Goal: Complete application form: Complete application form

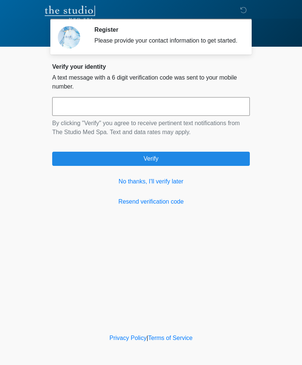
click at [167, 186] on link "No thanks, I'll verify later" at bounding box center [151, 181] width 198 height 9
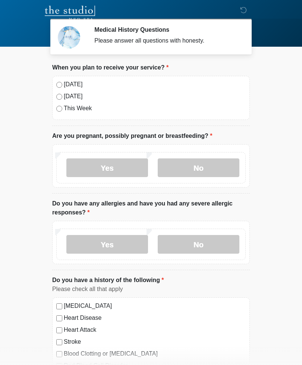
click at [202, 171] on label "No" at bounding box center [199, 167] width 82 height 19
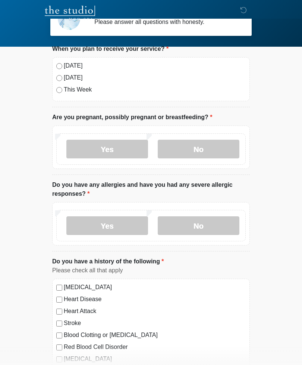
scroll to position [20, 0]
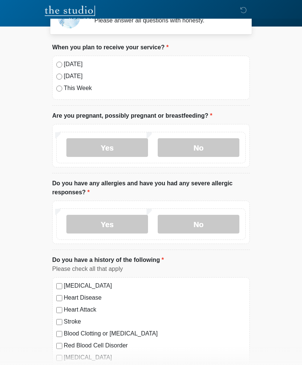
click at [111, 220] on label "Yes" at bounding box center [107, 224] width 82 height 19
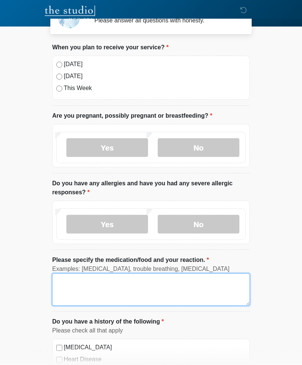
click at [148, 285] on textarea "Please specify the medication/food and your reaction." at bounding box center [151, 289] width 198 height 32
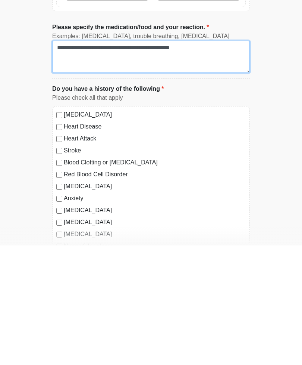
scroll to position [143, 0]
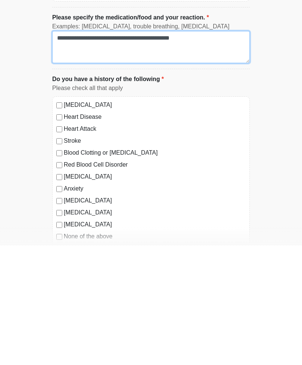
type textarea "**********"
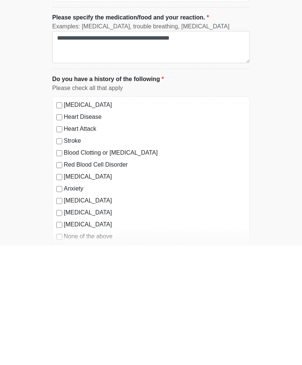
click at [100, 220] on label "[MEDICAL_DATA]" at bounding box center [155, 224] width 182 height 9
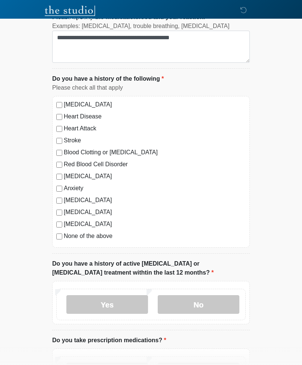
click at [98, 116] on label "Heart Disease" at bounding box center [155, 116] width 182 height 9
click at [100, 128] on label "Heart Attack" at bounding box center [155, 128] width 182 height 9
click at [81, 142] on label "Stroke" at bounding box center [155, 140] width 182 height 9
click at [118, 150] on label "Blood Clotting or [MEDICAL_DATA]" at bounding box center [155, 152] width 182 height 9
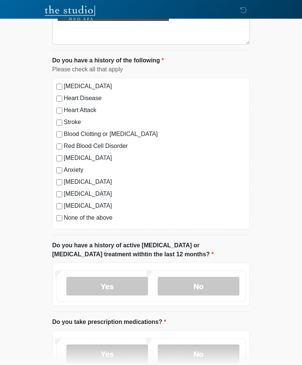
scroll to position [281, 0]
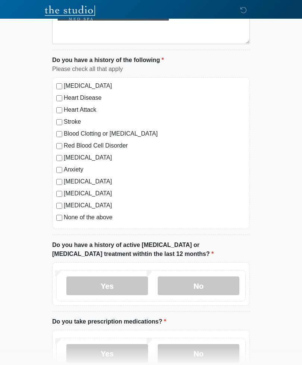
click at [124, 145] on label "Red Blood Cell Disorder" at bounding box center [155, 146] width 182 height 9
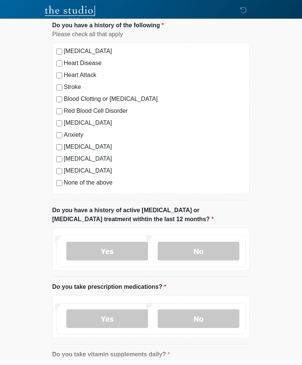
scroll to position [317, 0]
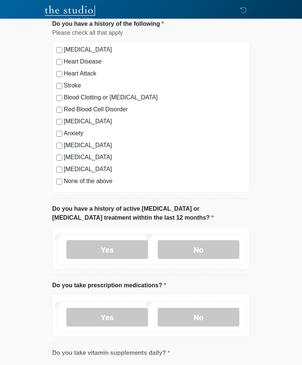
click at [94, 120] on label "[MEDICAL_DATA]" at bounding box center [155, 121] width 182 height 9
click at [86, 132] on label "Anxiety" at bounding box center [155, 133] width 182 height 9
click at [108, 145] on label "[MEDICAL_DATA]" at bounding box center [155, 145] width 182 height 9
click at [101, 156] on label "[MEDICAL_DATA]" at bounding box center [155, 157] width 182 height 9
click at [81, 166] on label "[MEDICAL_DATA]" at bounding box center [155, 169] width 182 height 9
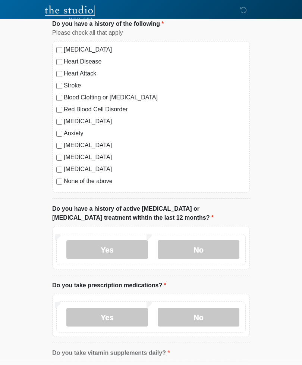
click at [74, 168] on label "[MEDICAL_DATA]" at bounding box center [155, 169] width 182 height 9
click at [73, 157] on label "[MEDICAL_DATA]" at bounding box center [155, 157] width 182 height 9
click at [78, 146] on label "[MEDICAL_DATA]" at bounding box center [155, 145] width 182 height 9
click at [77, 133] on label "Anxiety" at bounding box center [155, 133] width 182 height 9
click at [80, 121] on label "[MEDICAL_DATA]" at bounding box center [155, 121] width 182 height 9
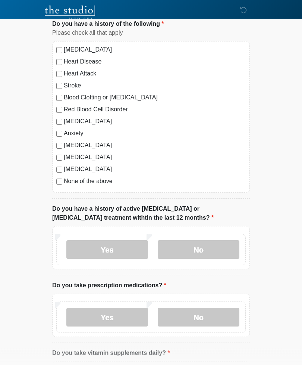
click at [80, 120] on label "[MEDICAL_DATA]" at bounding box center [155, 121] width 182 height 9
click at [90, 97] on label "Blood Clotting or [MEDICAL_DATA]" at bounding box center [155, 97] width 182 height 9
click at [83, 111] on label "Red Blood Cell Disorder" at bounding box center [155, 109] width 182 height 9
click at [79, 121] on label "[MEDICAL_DATA]" at bounding box center [155, 121] width 182 height 9
click at [79, 87] on label "Stroke" at bounding box center [155, 85] width 182 height 9
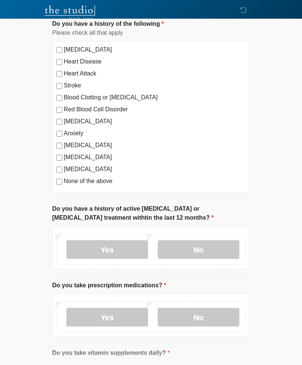
click at [76, 74] on label "Heart Attack" at bounding box center [155, 73] width 182 height 9
click at [77, 60] on label "Heart Disease" at bounding box center [155, 62] width 182 height 9
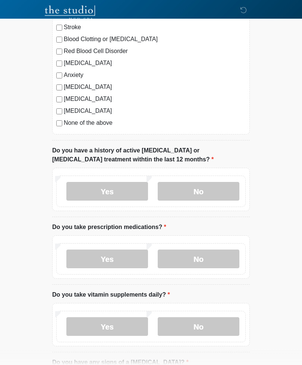
scroll to position [375, 0]
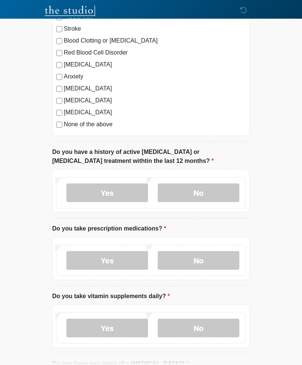
click at [215, 193] on label "No" at bounding box center [199, 192] width 82 height 19
click at [131, 190] on label "Yes" at bounding box center [107, 192] width 82 height 19
click at [211, 192] on label "No" at bounding box center [199, 193] width 82 height 19
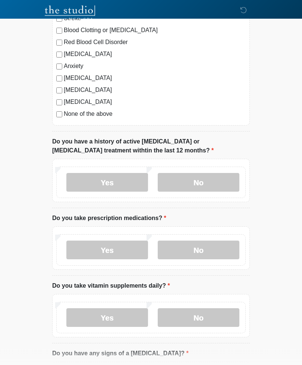
scroll to position [385, 0]
click at [199, 252] on label "No" at bounding box center [199, 249] width 82 height 19
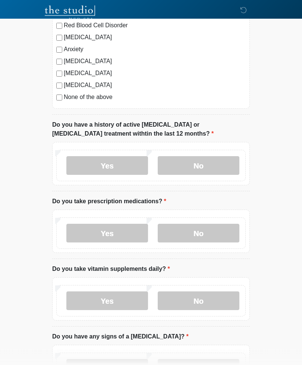
scroll to position [441, 0]
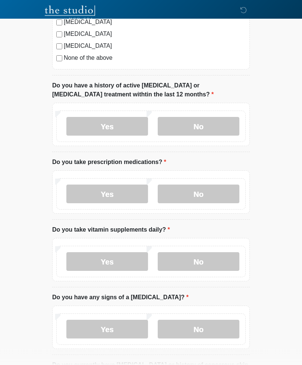
click at [212, 260] on label "No" at bounding box center [199, 261] width 82 height 19
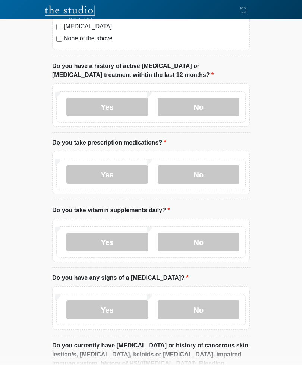
scroll to position [460, 0]
click at [209, 311] on label "No" at bounding box center [199, 309] width 82 height 19
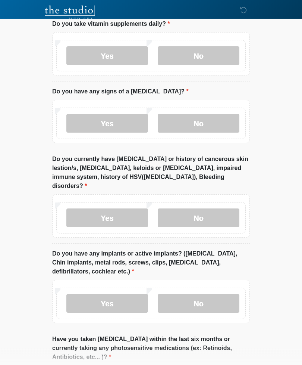
scroll to position [647, 0]
click at [213, 208] on label "No" at bounding box center [199, 217] width 82 height 19
click at [214, 297] on label "No" at bounding box center [199, 303] width 82 height 19
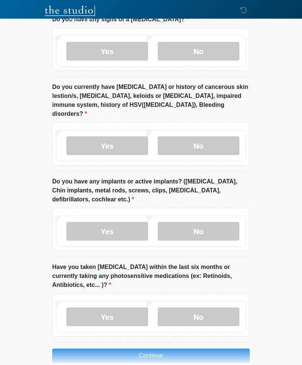
scroll to position [721, 0]
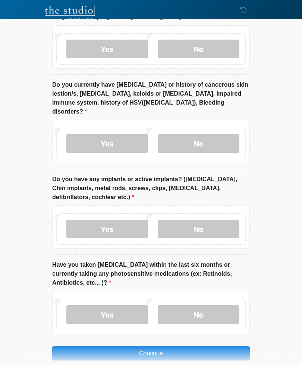
click at [205, 305] on label "No" at bounding box center [199, 314] width 82 height 19
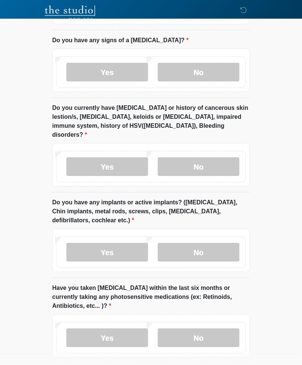
click at [130, 244] on label "Yes" at bounding box center [107, 252] width 82 height 19
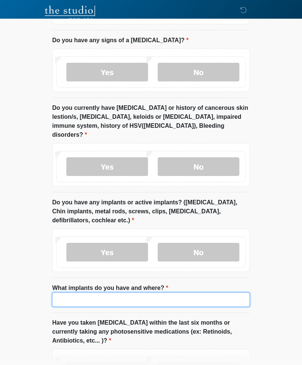
click at [180, 292] on input "What implants do you have and where?" at bounding box center [151, 299] width 198 height 14
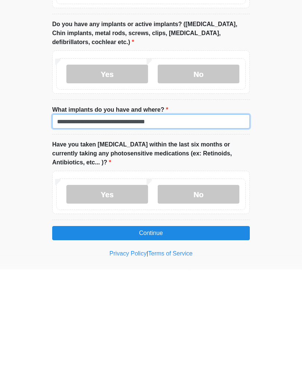
type input "**********"
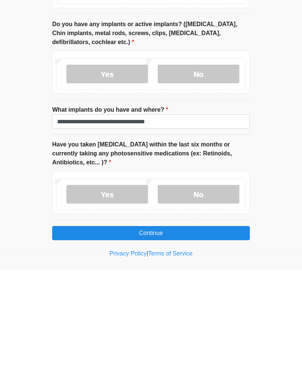
click at [222, 322] on button "Continue" at bounding box center [151, 329] width 198 height 14
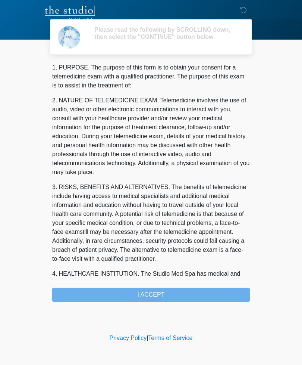
scroll to position [0, 0]
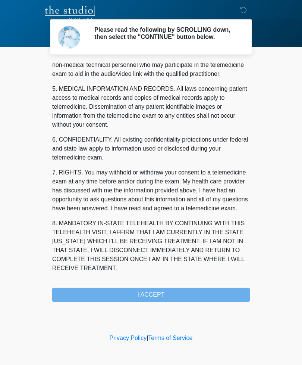
click at [187, 300] on div "1. PURPOSE. The purpose of this form is to obtain your consent for a telemedici…" at bounding box center [151, 182] width 198 height 239
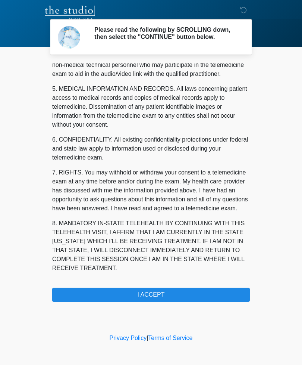
click at [186, 296] on button "I ACCEPT" at bounding box center [151, 295] width 198 height 14
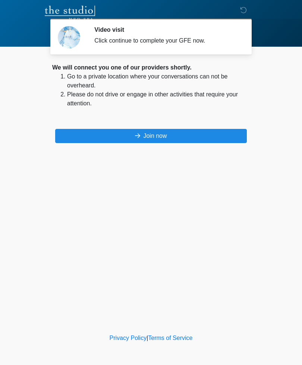
click at [194, 138] on button "Join now" at bounding box center [151, 136] width 192 height 14
